Goal: Task Accomplishment & Management: Manage account settings

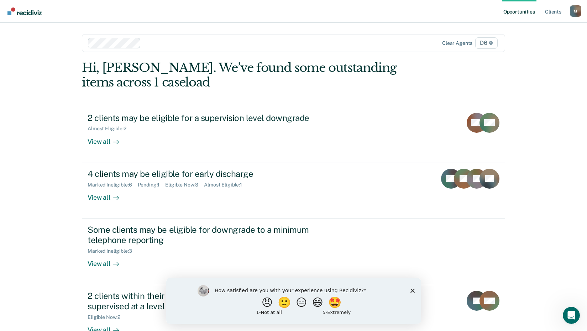
click at [413, 289] on icon "Close survey" at bounding box center [412, 290] width 4 height 4
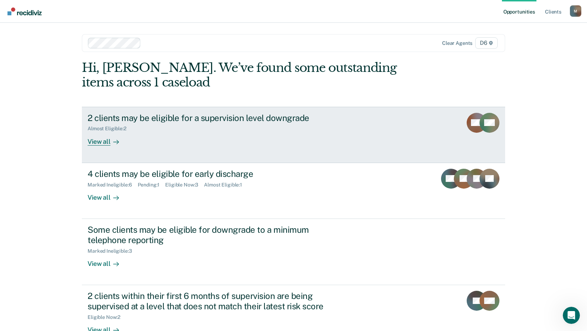
click at [96, 142] on div "View all" at bounding box center [108, 139] width 40 height 14
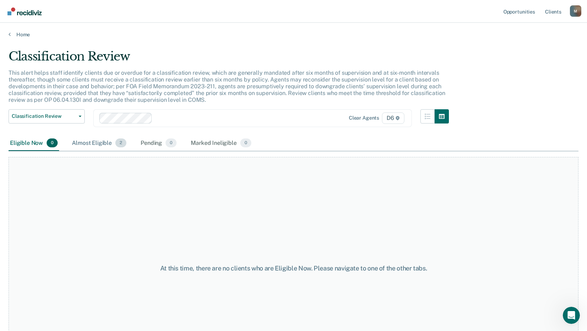
click at [109, 142] on div "Almost Eligible 2" at bounding box center [99, 144] width 57 height 16
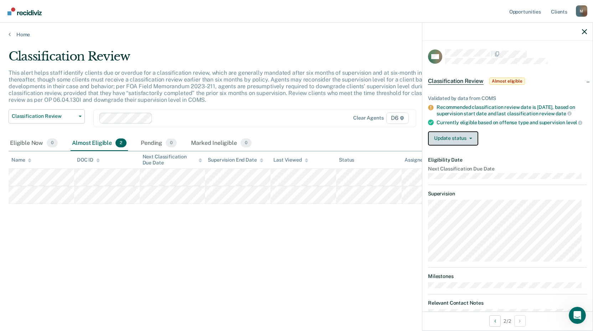
click at [456, 145] on button "Update status" at bounding box center [453, 138] width 50 height 14
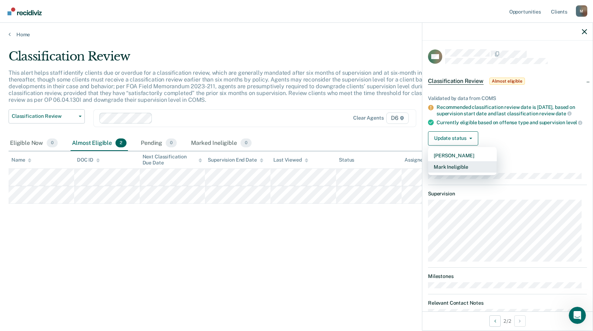
click at [456, 173] on button "Mark Ineligible" at bounding box center [462, 166] width 69 height 11
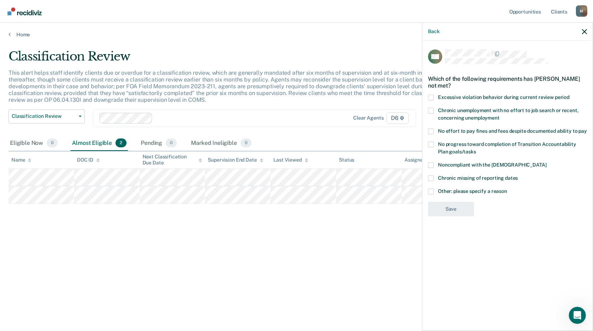
click at [432, 192] on span at bounding box center [431, 192] width 6 height 6
click at [507, 189] on input "Other: please specify a reason" at bounding box center [507, 189] width 0 height 0
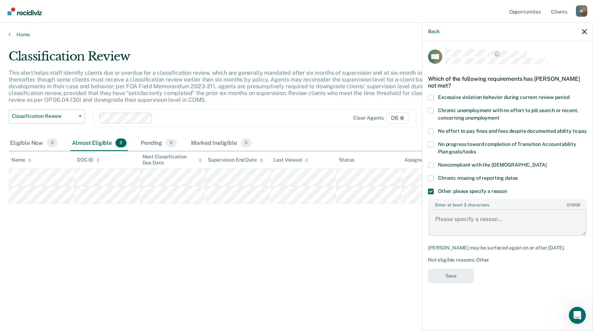
click at [486, 220] on textarea "Enter at least 3 characters 0 / 1600" at bounding box center [506, 222] width 157 height 26
type textarea "Judge does not approve TRS"
click at [440, 273] on button "Save" at bounding box center [451, 276] width 46 height 15
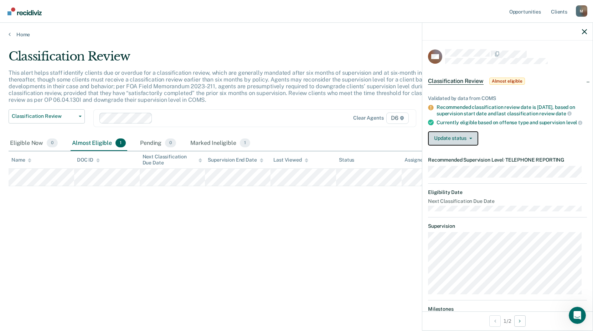
click at [455, 143] on button "Update status" at bounding box center [453, 138] width 50 height 14
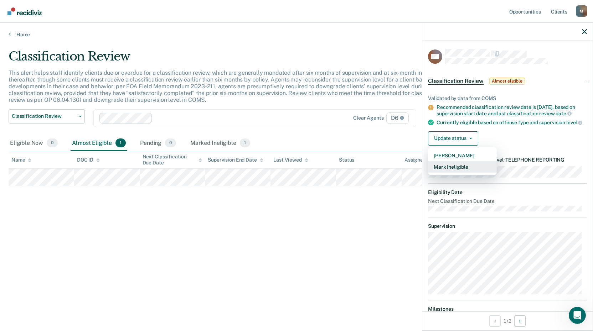
click at [447, 173] on button "Mark Ineligible" at bounding box center [462, 166] width 69 height 11
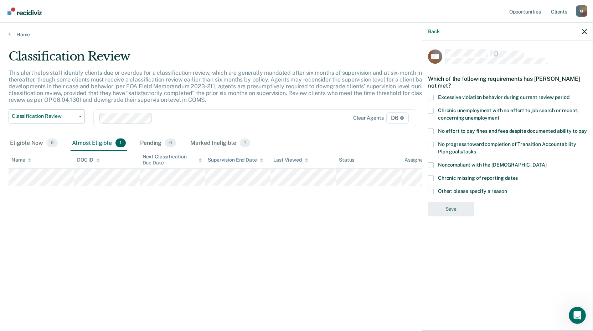
click at [430, 189] on span at bounding box center [431, 192] width 6 height 6
click at [507, 189] on input "Other: please specify a reason" at bounding box center [507, 189] width 0 height 0
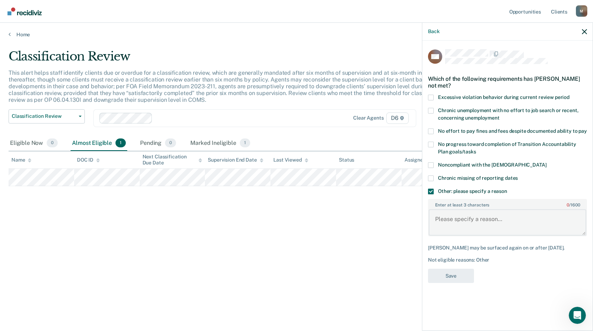
click at [487, 219] on textarea "Enter at least 3 characters 0 / 1600" at bounding box center [506, 222] width 157 height 26
type textarea "Judge does not approve of TRS"
click at [449, 276] on button "Save" at bounding box center [451, 276] width 46 height 15
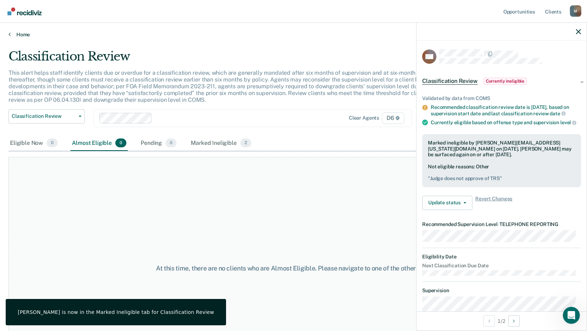
click at [16, 34] on link "Home" at bounding box center [294, 34] width 570 height 6
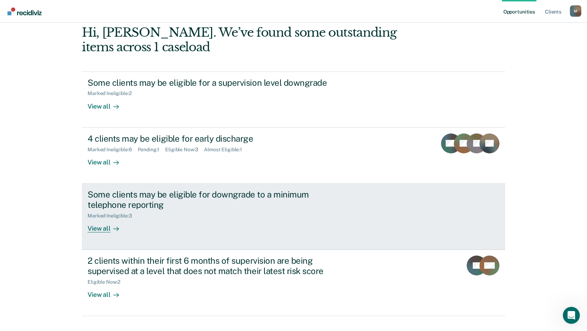
scroll to position [49, 0]
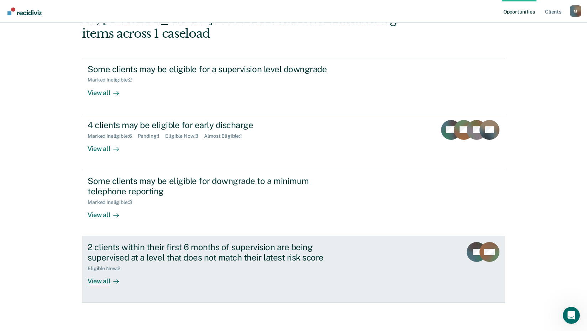
click at [103, 281] on div "View all" at bounding box center [108, 278] width 40 height 14
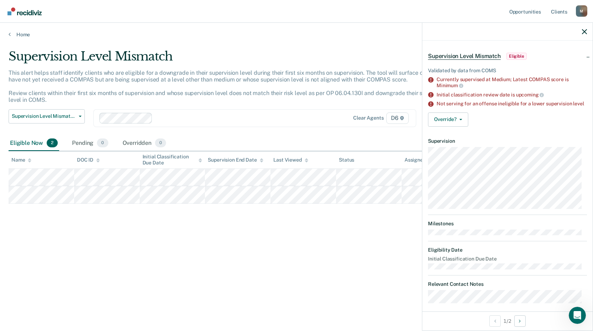
scroll to position [36, 0]
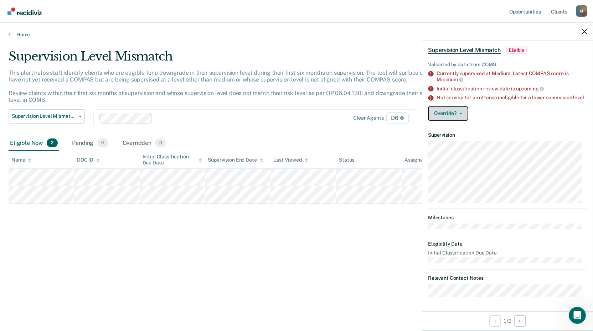
click at [447, 113] on button "Override?" at bounding box center [448, 113] width 40 height 14
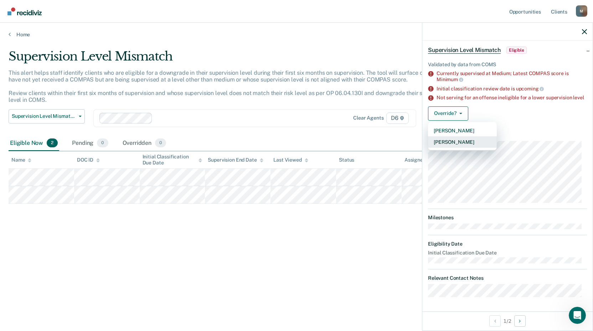
click at [463, 141] on button "[PERSON_NAME]" at bounding box center [462, 141] width 69 height 11
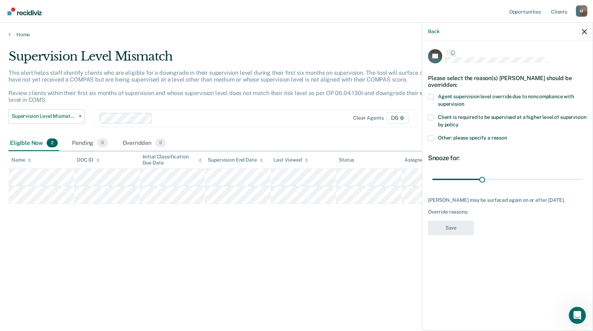
scroll to position [0, 0]
click at [430, 140] on span at bounding box center [431, 139] width 6 height 6
click at [507, 136] on input "Other: please specify a reason" at bounding box center [507, 136] width 0 height 0
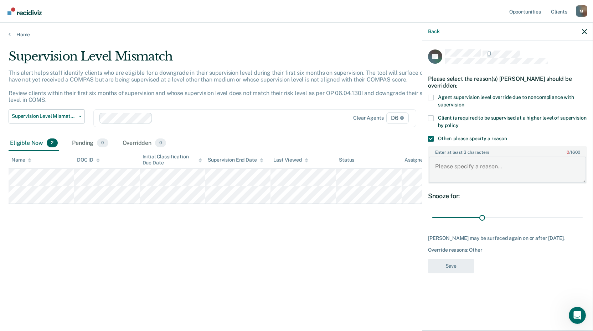
click at [463, 161] on textarea "Enter at least 3 characters 0 / 1600" at bounding box center [506, 170] width 157 height 26
type textarea "Supervisor agreed to Override, coms note in place."
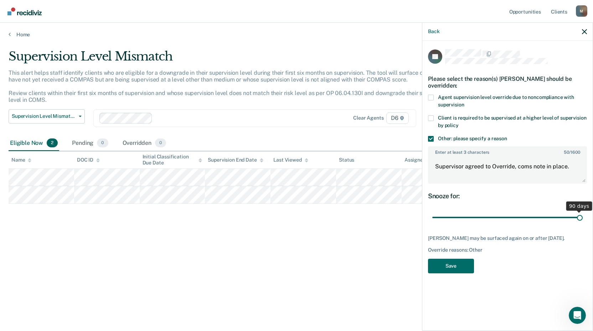
drag, startPoint x: 483, startPoint y: 218, endPoint x: 597, endPoint y: 224, distance: 114.4
type input "90"
click at [582, 224] on input "range" at bounding box center [507, 218] width 150 height 12
click at [460, 264] on button "Save" at bounding box center [451, 266] width 46 height 15
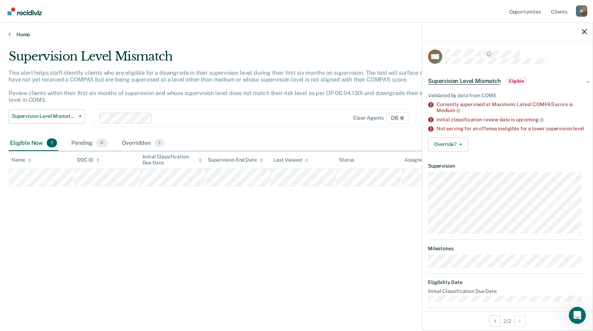
click at [10, 33] on icon at bounding box center [10, 34] width 2 height 6
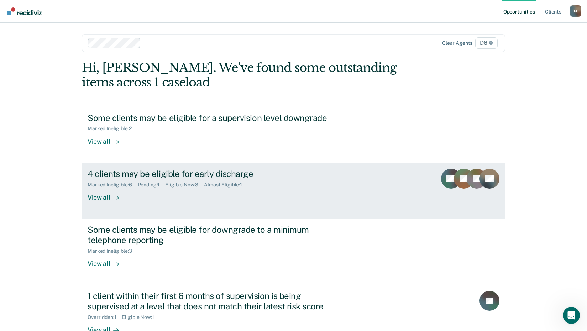
click at [100, 198] on div "View all" at bounding box center [108, 195] width 40 height 14
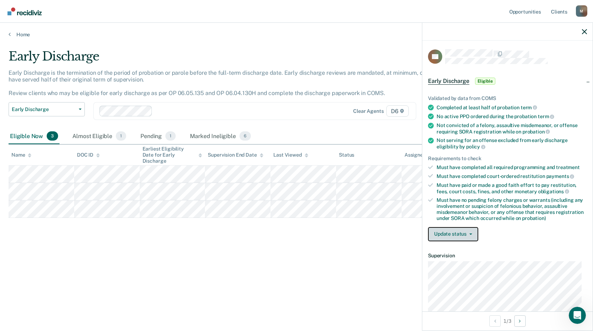
click at [454, 233] on button "Update status" at bounding box center [453, 234] width 50 height 14
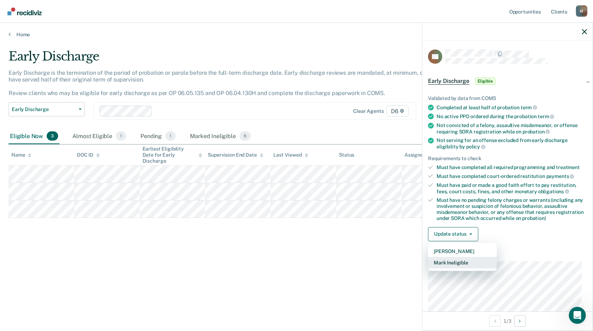
click at [456, 261] on button "Mark Ineligible" at bounding box center [462, 262] width 69 height 11
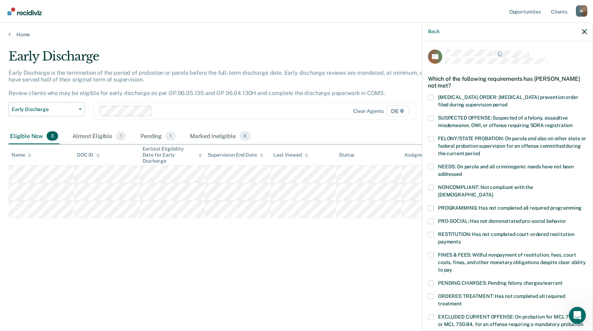
click at [429, 232] on span at bounding box center [431, 235] width 6 height 6
click at [460, 239] on input "RESTITUTION: Has not completed court-ordered restitution payments" at bounding box center [460, 239] width 0 height 0
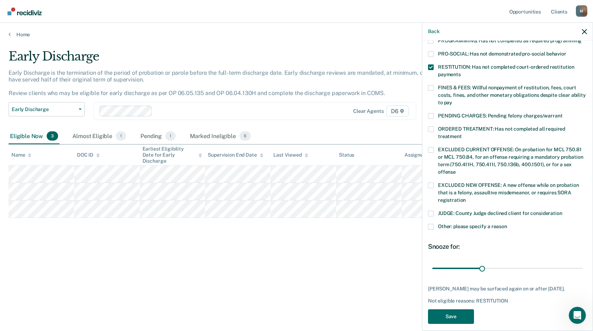
scroll to position [173, 0]
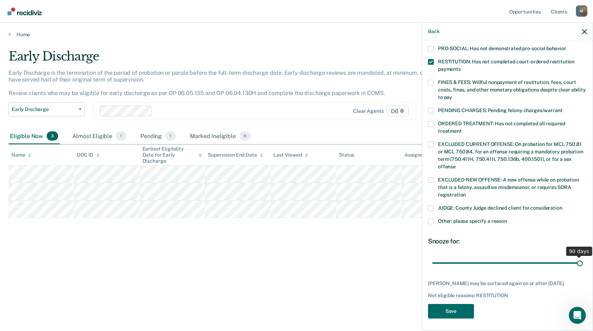
drag, startPoint x: 480, startPoint y: 256, endPoint x: 573, endPoint y: 266, distance: 94.2
type input "90"
click at [573, 266] on input "range" at bounding box center [507, 263] width 150 height 12
click at [454, 308] on button "Save" at bounding box center [451, 311] width 46 height 15
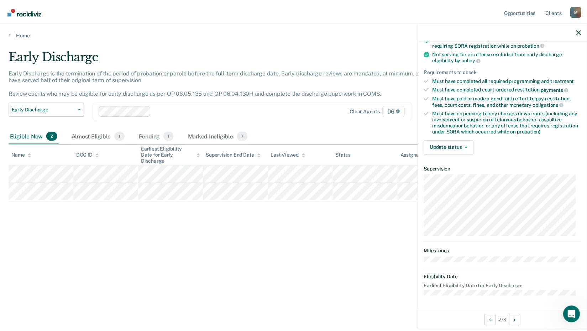
scroll to position [86, 0]
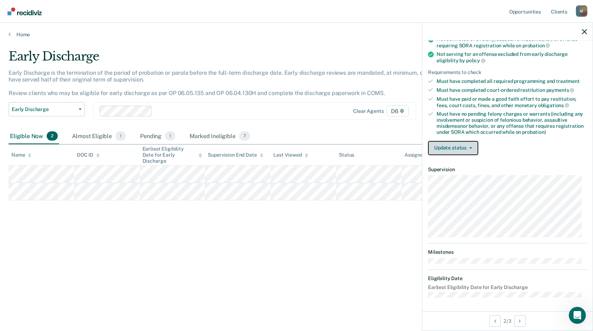
click at [457, 147] on button "Update status" at bounding box center [453, 148] width 50 height 14
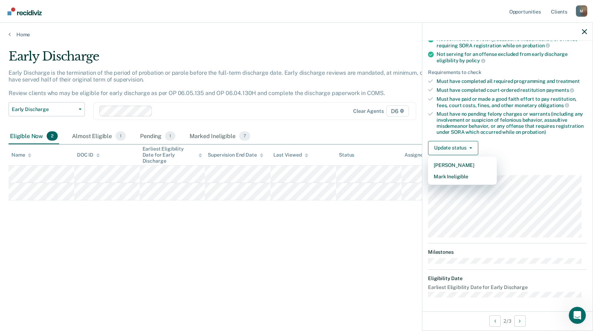
click at [539, 148] on div "Update status [PERSON_NAME] Mark Ineligible" at bounding box center [507, 148] width 159 height 14
click at [11, 34] on link "Home" at bounding box center [296, 34] width 575 height 6
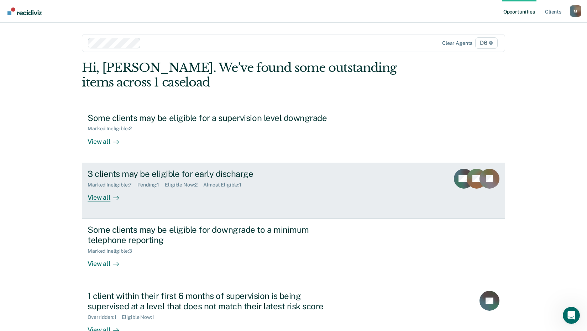
click at [227, 185] on div "Almost Eligible : 1" at bounding box center [225, 185] width 44 height 6
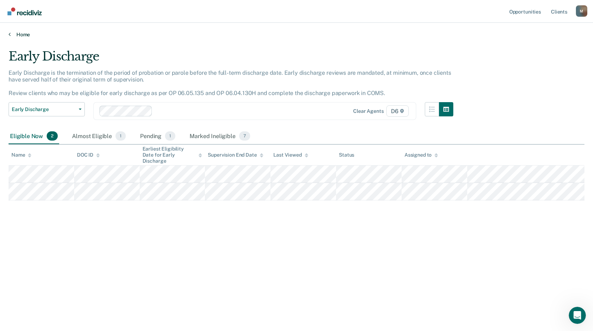
click at [11, 33] on link "Home" at bounding box center [296, 34] width 575 height 6
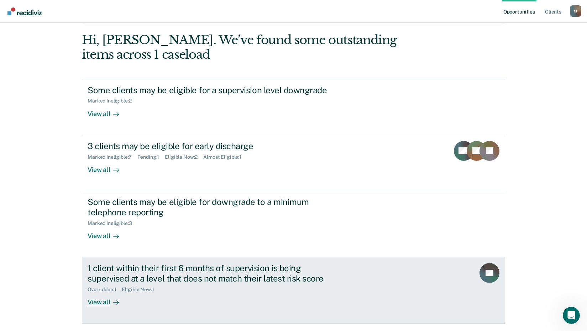
scroll to position [49, 0]
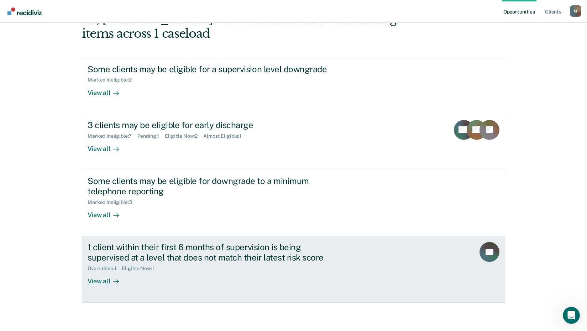
click at [138, 268] on div "Eligible Now : 1" at bounding box center [141, 269] width 38 height 6
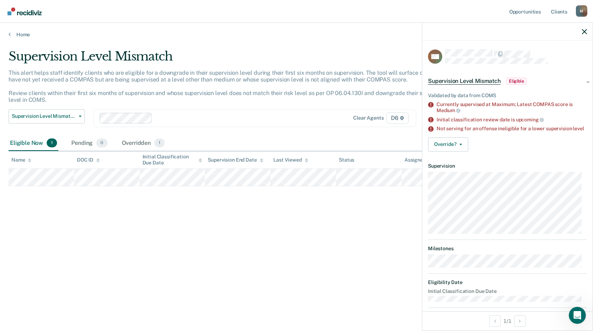
drag, startPoint x: 294, startPoint y: 252, endPoint x: 340, endPoint y: 200, distance: 69.2
click at [295, 251] on div "Supervision Level Mismatch This alert helps staff identify clients who are elig…" at bounding box center [296, 163] width 575 height 229
click at [586, 33] on icon "button" at bounding box center [584, 31] width 5 height 5
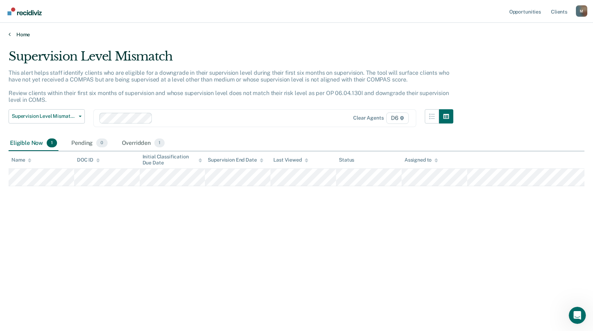
click at [9, 34] on icon at bounding box center [10, 34] width 2 height 6
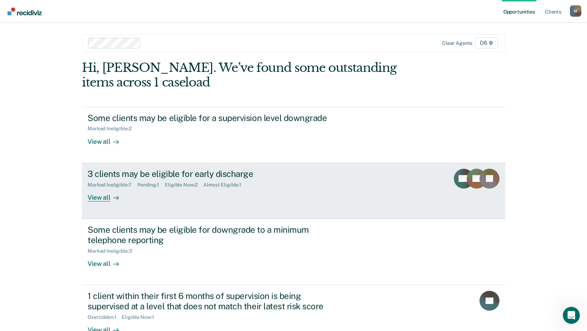
click at [155, 185] on div "Pending : 1" at bounding box center [151, 185] width 28 height 6
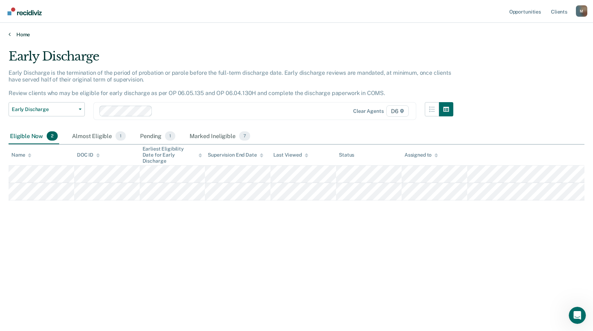
click at [11, 34] on link "Home" at bounding box center [296, 34] width 575 height 6
click at [9, 31] on icon at bounding box center [10, 34] width 2 height 6
